Goal: Transaction & Acquisition: Purchase product/service

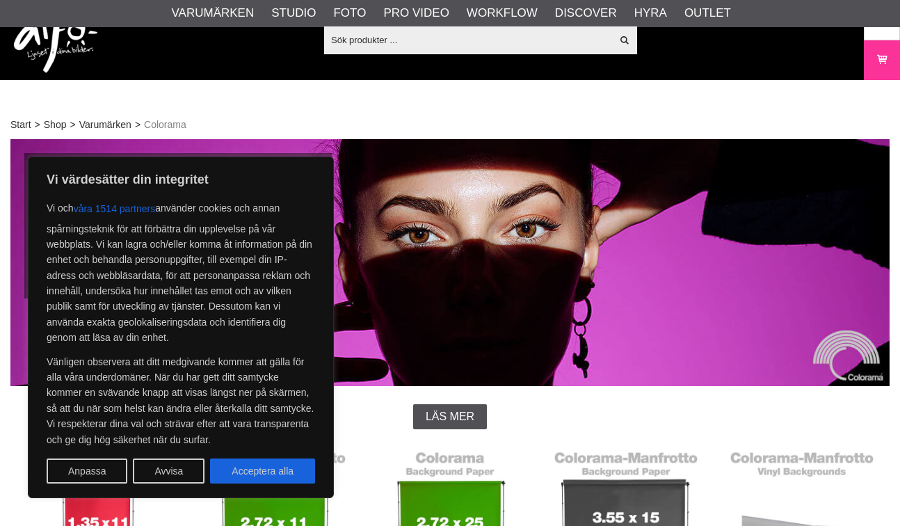
scroll to position [282, 0]
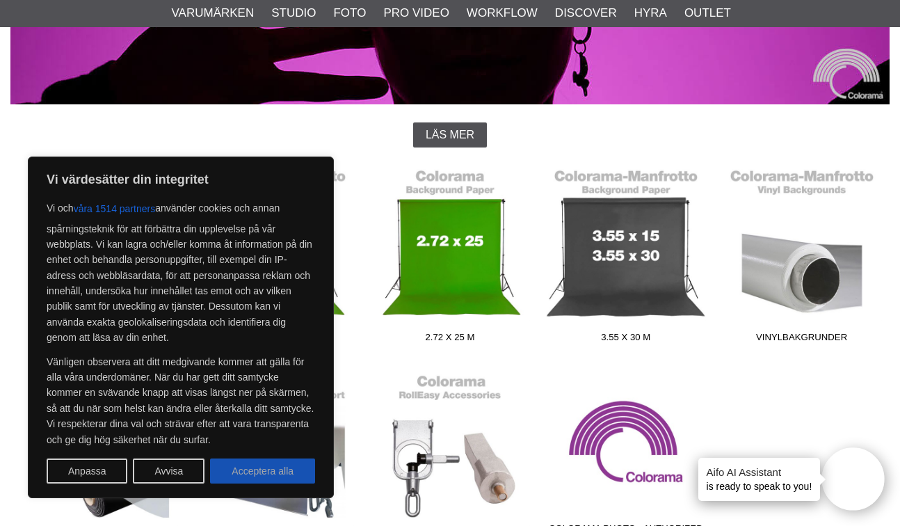
click at [271, 478] on button "Acceptera alla" at bounding box center [262, 470] width 105 height 25
checkbox input "true"
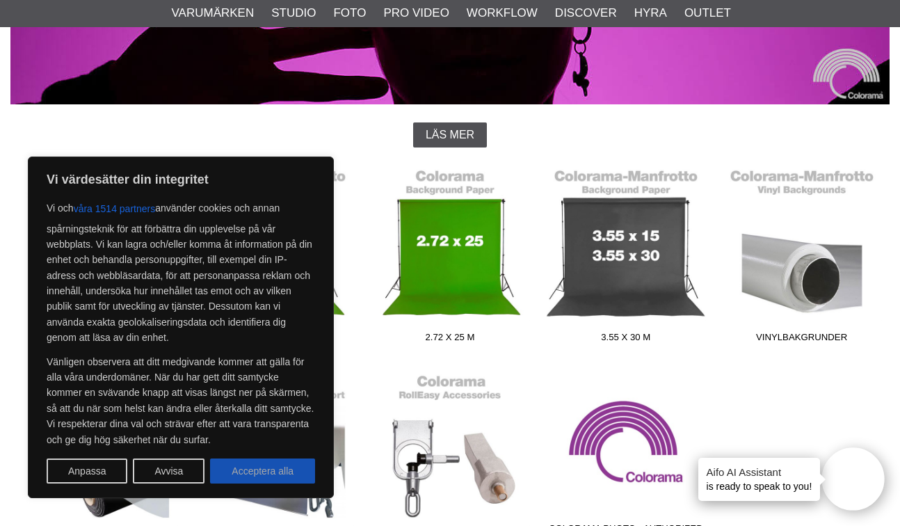
checkbox input "true"
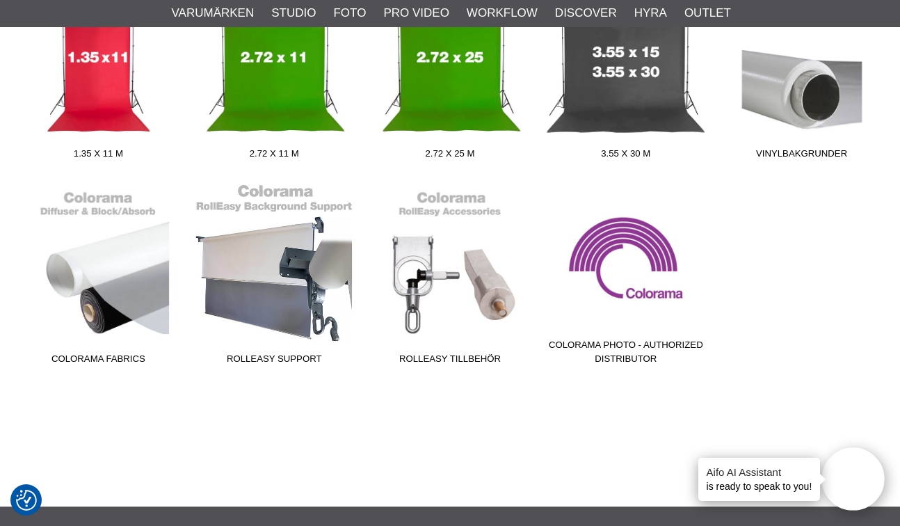
scroll to position [321, 0]
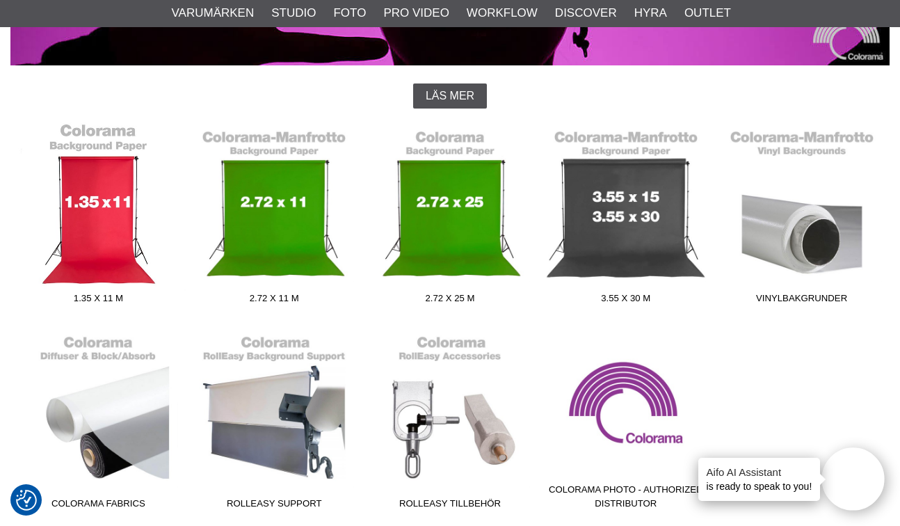
click at [72, 191] on link "1.35 x 11 m" at bounding box center [98, 216] width 176 height 188
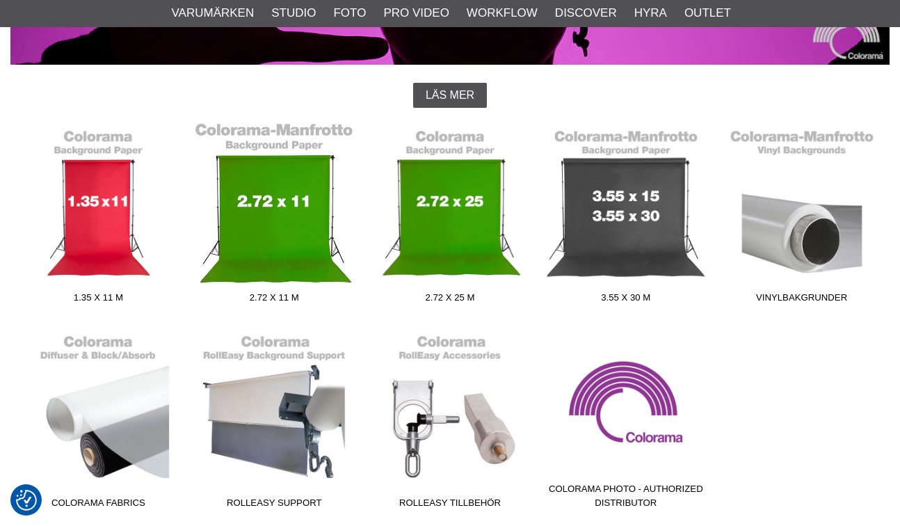
scroll to position [321, 0]
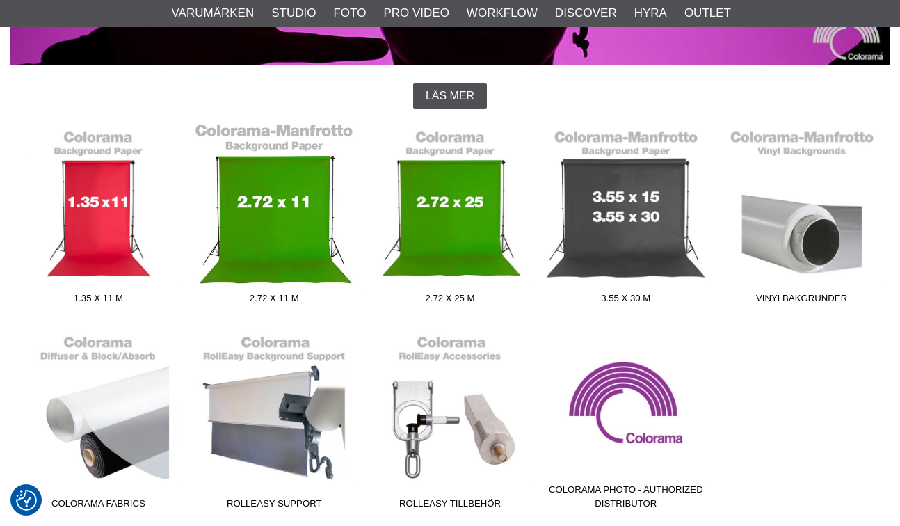
click at [246, 220] on link "2.72 x 11 m" at bounding box center [274, 216] width 176 height 188
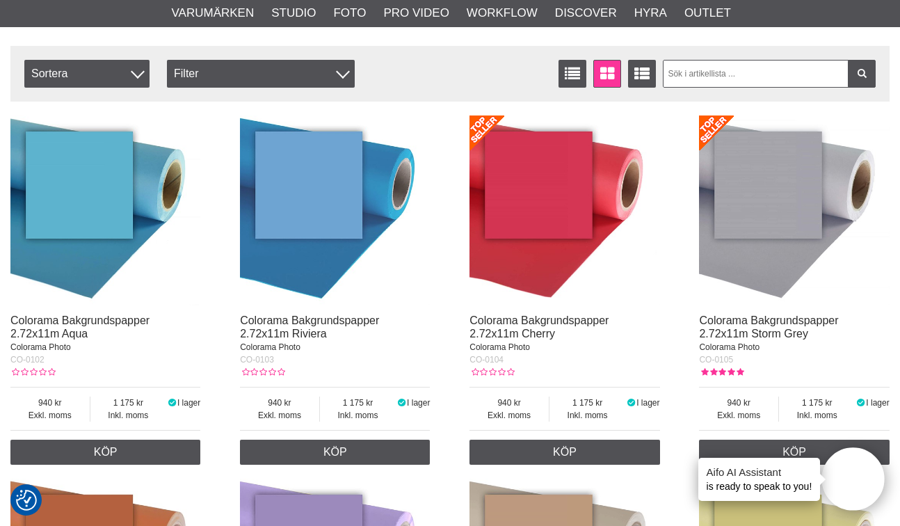
scroll to position [459, 0]
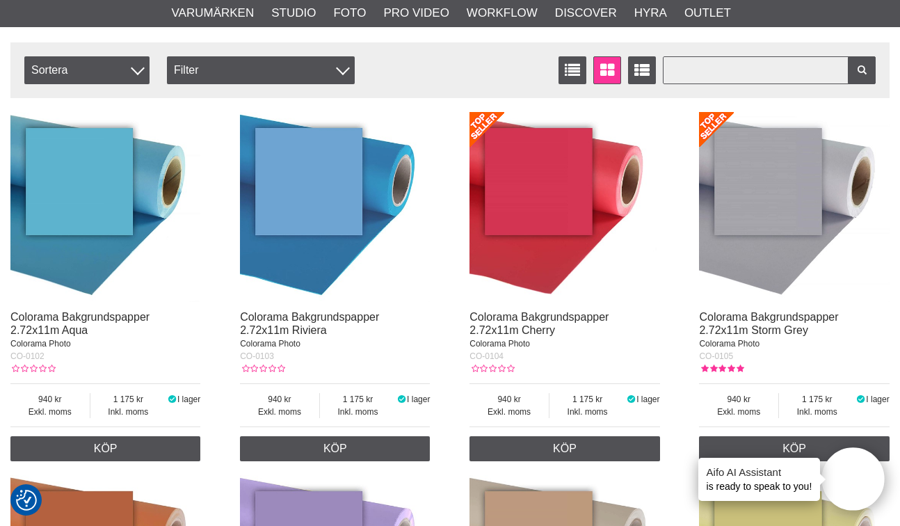
click at [703, 72] on input "text" at bounding box center [769, 70] width 213 height 28
type input "copper"
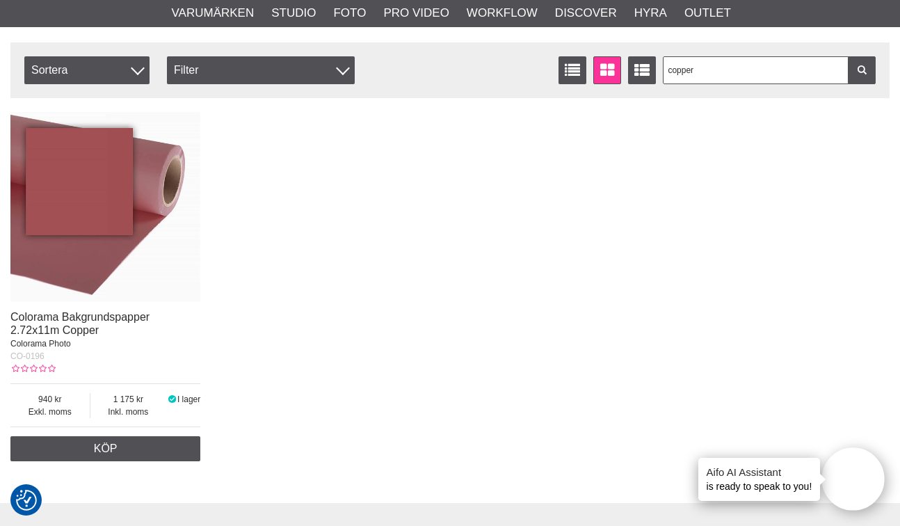
click at [103, 177] on img at bounding box center [105, 207] width 190 height 190
